Goal: Task Accomplishment & Management: Manage account settings

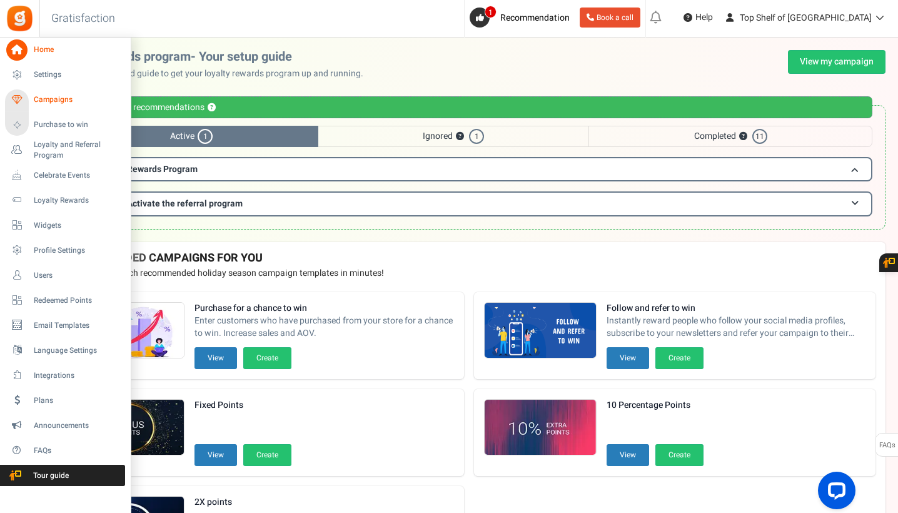
click at [58, 106] on link "Campaigns" at bounding box center [65, 99] width 120 height 21
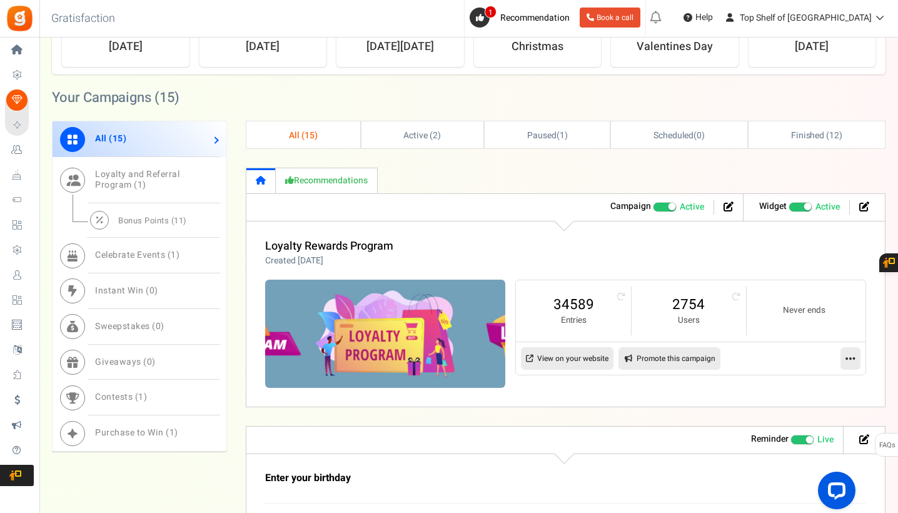
scroll to position [512, 0]
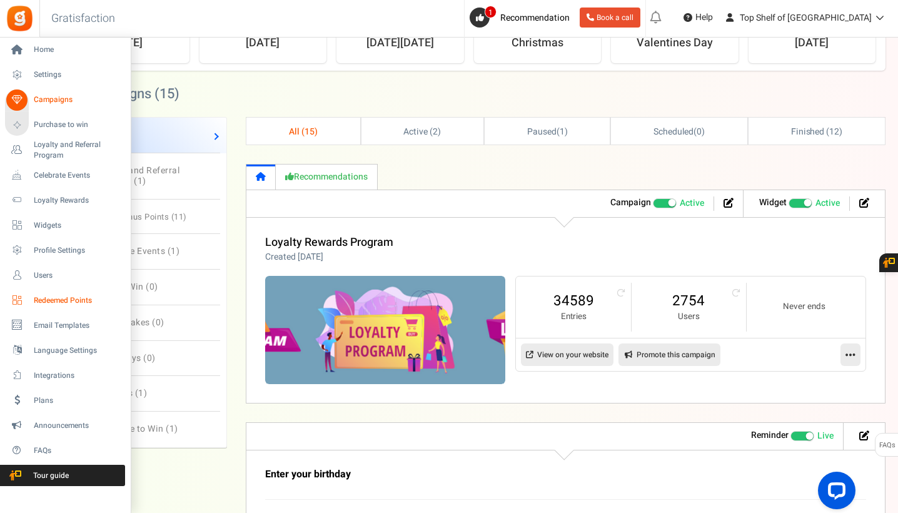
click at [34, 306] on link "Redeemed Points" at bounding box center [65, 300] width 120 height 21
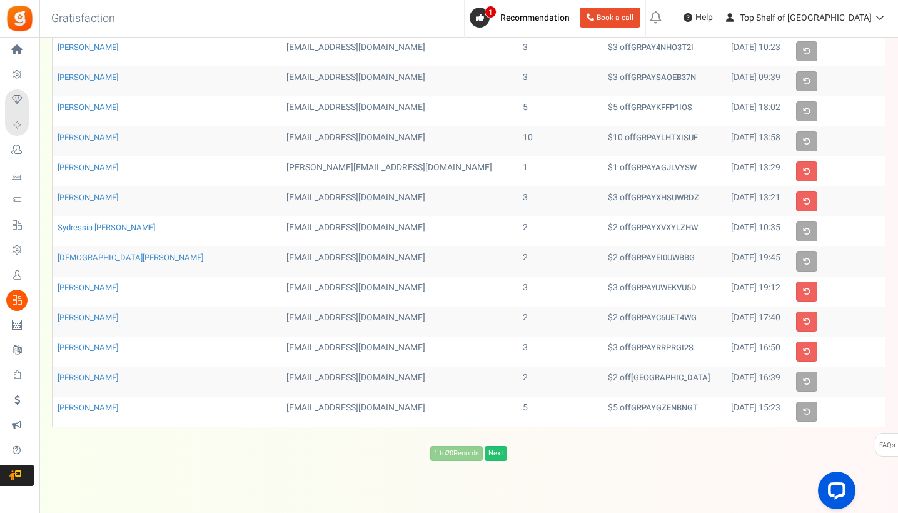
scroll to position [303, 0]
click at [507, 452] on link "Next" at bounding box center [496, 452] width 23 height 15
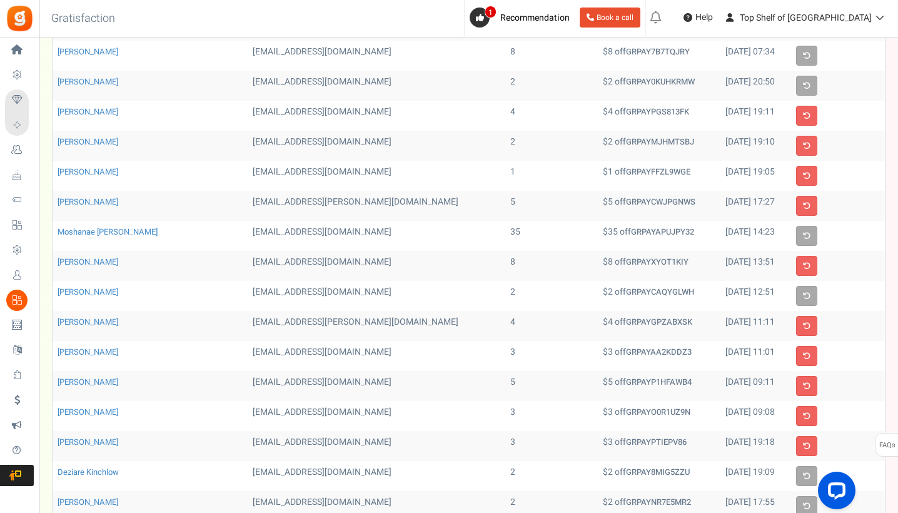
scroll to position [174, 0]
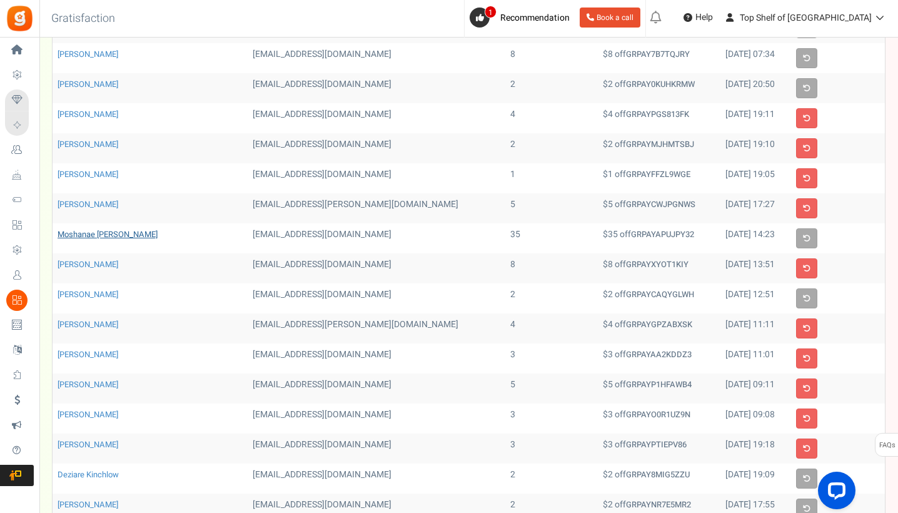
click at [95, 238] on link "Moshanae [PERSON_NAME]" at bounding box center [108, 234] width 100 height 12
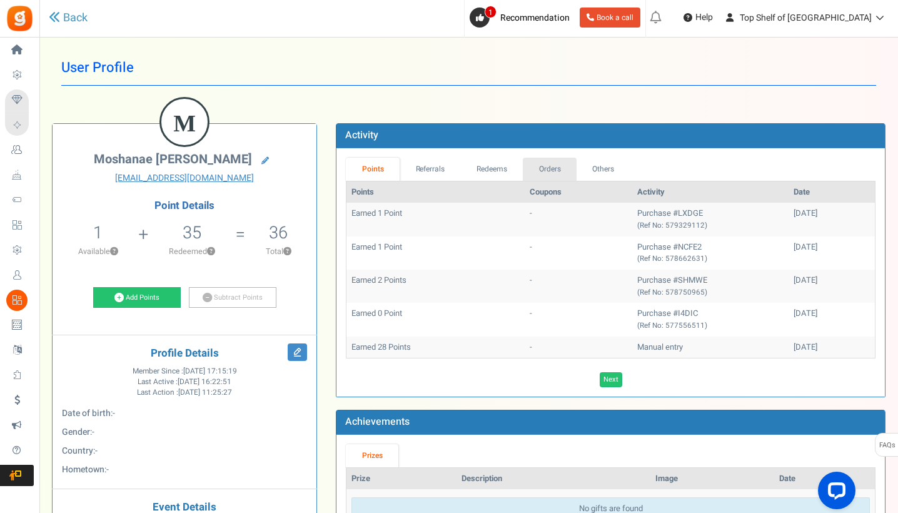
click at [555, 163] on link "Orders" at bounding box center [550, 169] width 54 height 23
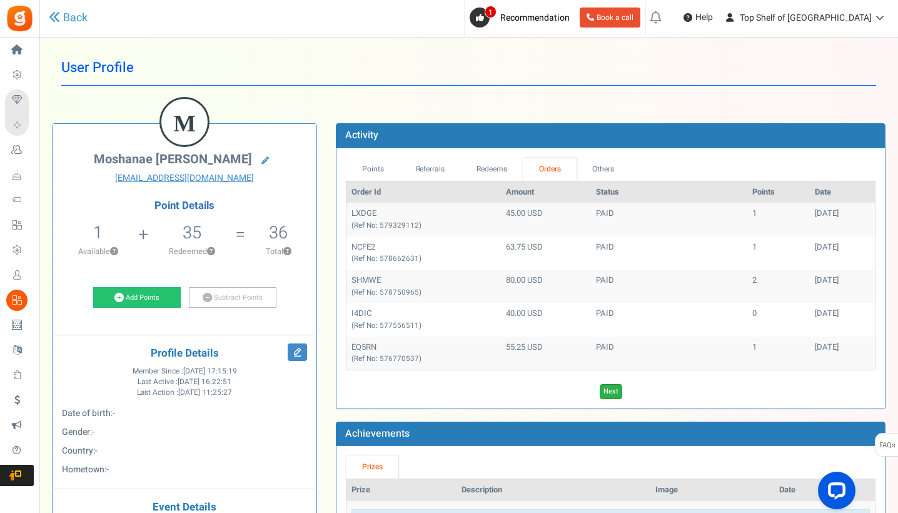
click at [615, 384] on link "Next" at bounding box center [611, 391] width 23 height 15
click at [629, 384] on link "Next" at bounding box center [629, 391] width 23 height 15
click at [601, 156] on div "Points Referrals Redeems Orders Others Order Id Amount Status Points Date EULIG…" at bounding box center [610, 278] width 548 height 260
click at [601, 167] on link "Others" at bounding box center [604, 169] width 54 height 23
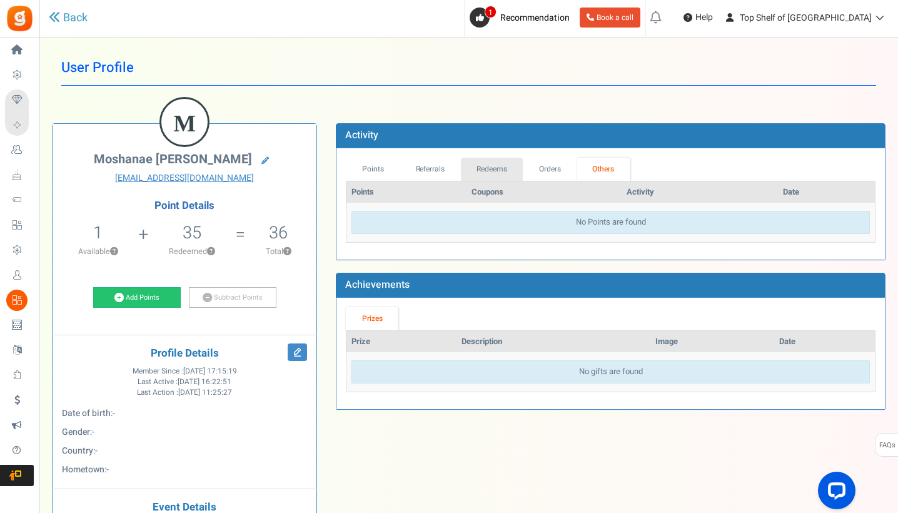
click at [495, 170] on link "Redeems" at bounding box center [492, 169] width 63 height 23
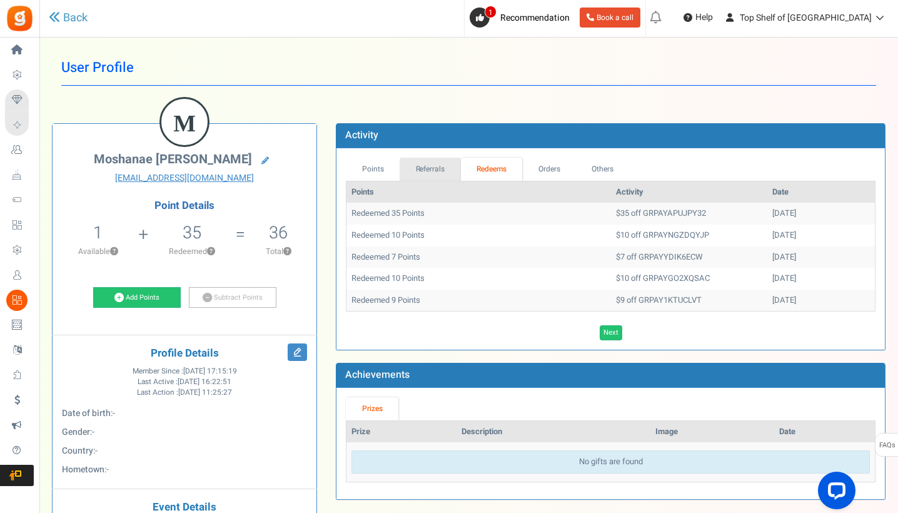
click at [442, 165] on link "Referrals" at bounding box center [430, 169] width 61 height 23
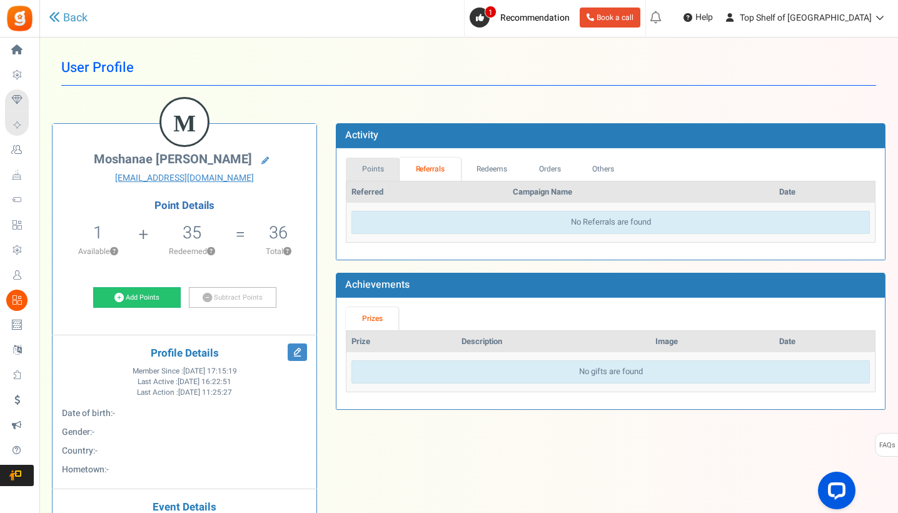
click at [370, 166] on link "Points" at bounding box center [373, 169] width 54 height 23
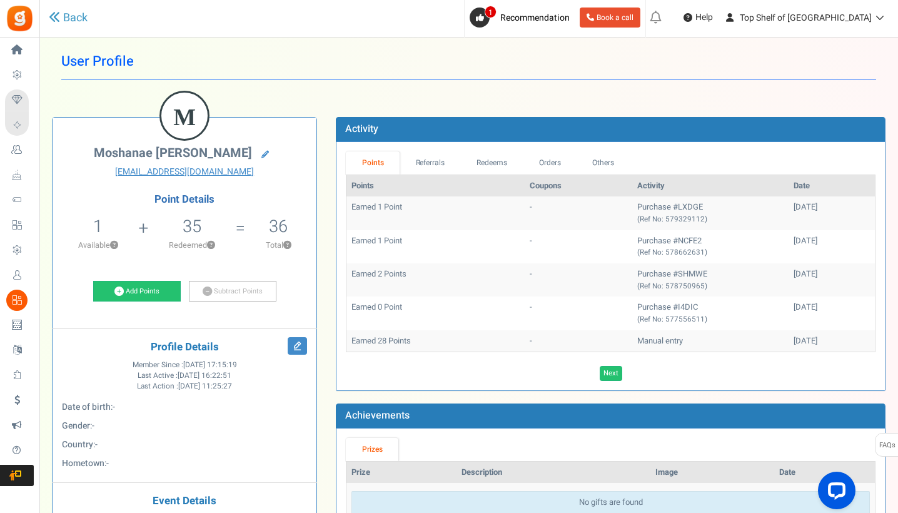
scroll to position [3, 0]
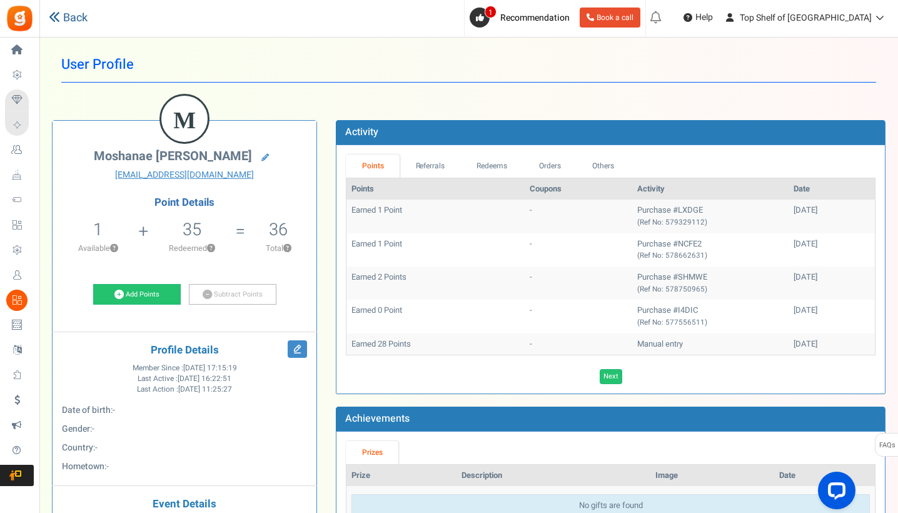
click at [78, 11] on link "Back" at bounding box center [68, 18] width 39 height 16
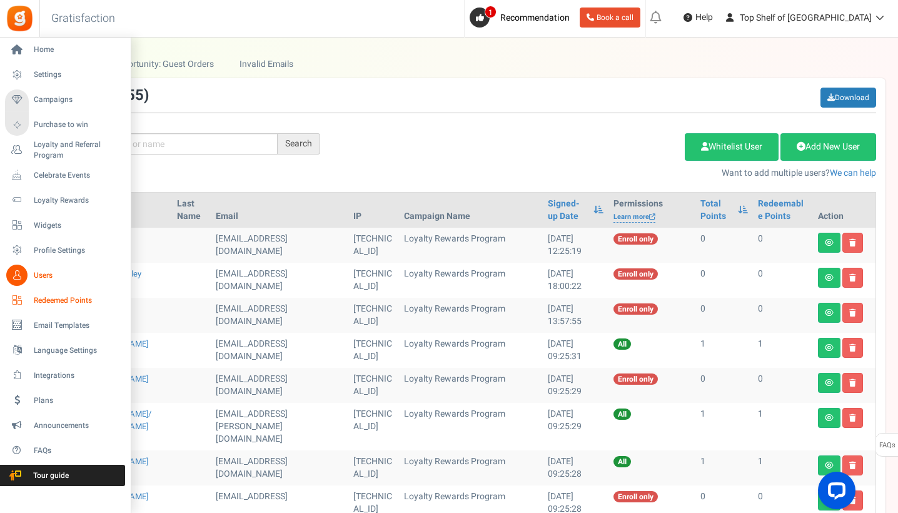
click at [50, 305] on span "Redeemed Points" at bounding box center [78, 300] width 88 height 11
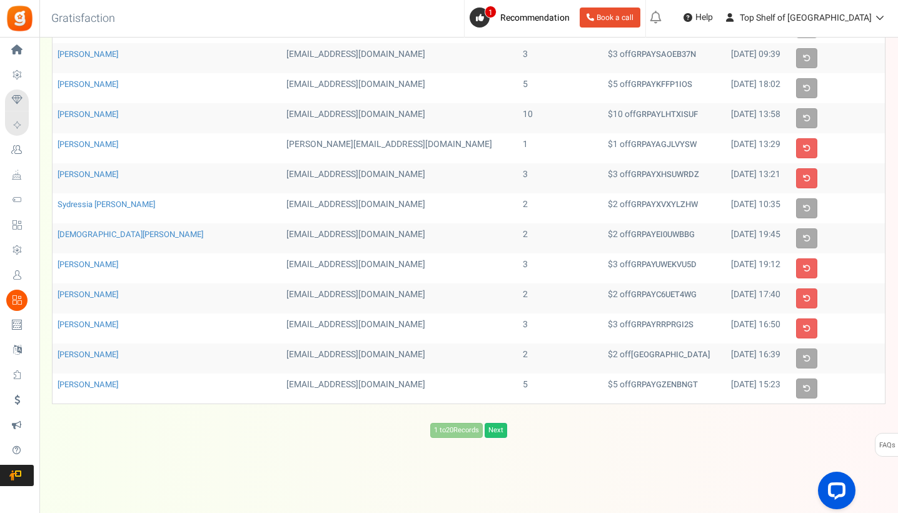
scroll to position [324, 0]
click at [500, 429] on link "Next" at bounding box center [496, 430] width 23 height 15
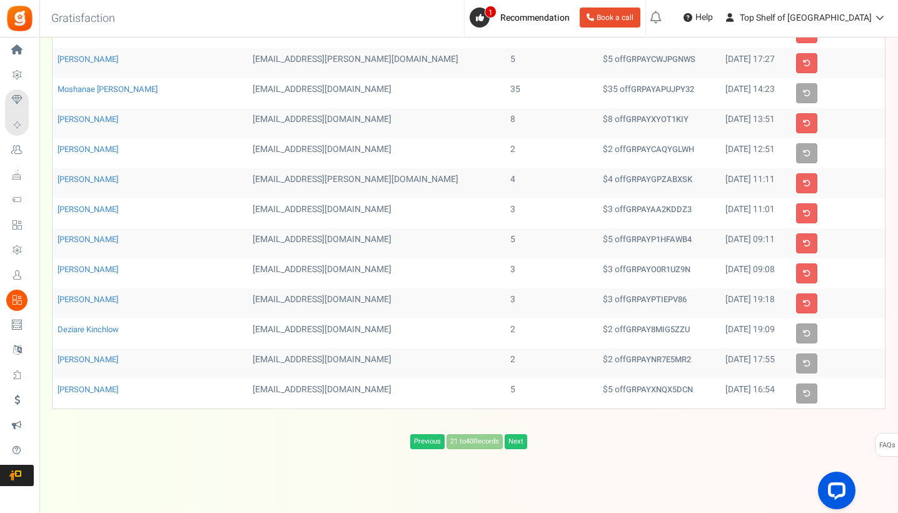
scroll to position [321, 0]
click at [531, 442] on div "Previous 21 to 40 Records Next Loading..." at bounding box center [468, 440] width 815 height 15
click at [519, 440] on link "Next" at bounding box center [516, 440] width 23 height 15
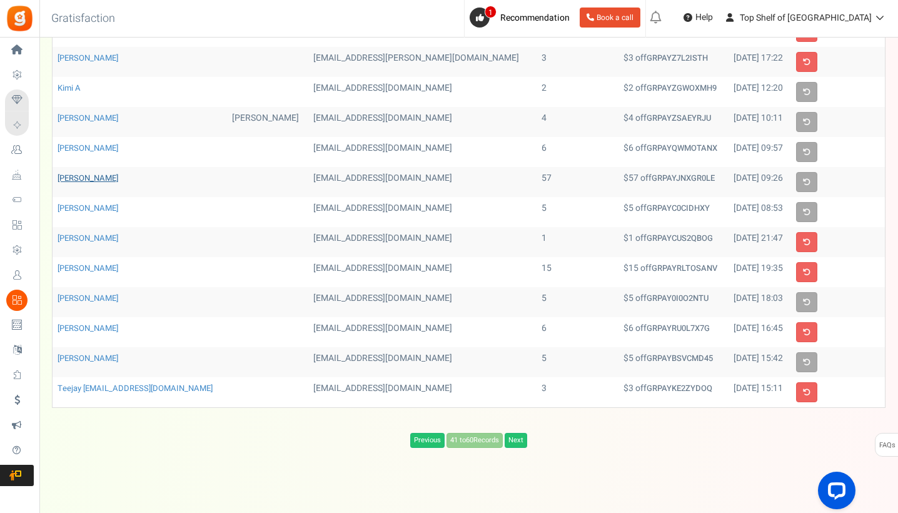
click at [86, 178] on link "[PERSON_NAME]" at bounding box center [88, 178] width 61 height 12
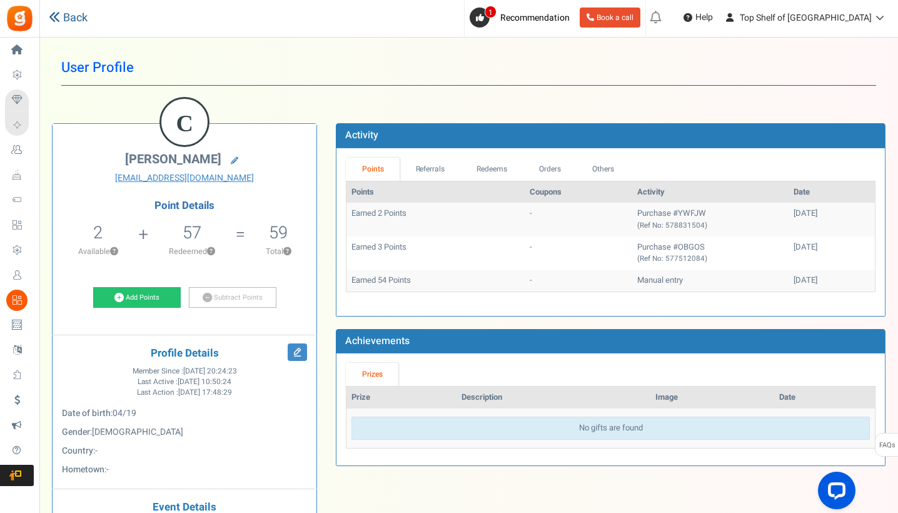
click at [70, 22] on link "Back" at bounding box center [68, 18] width 39 height 16
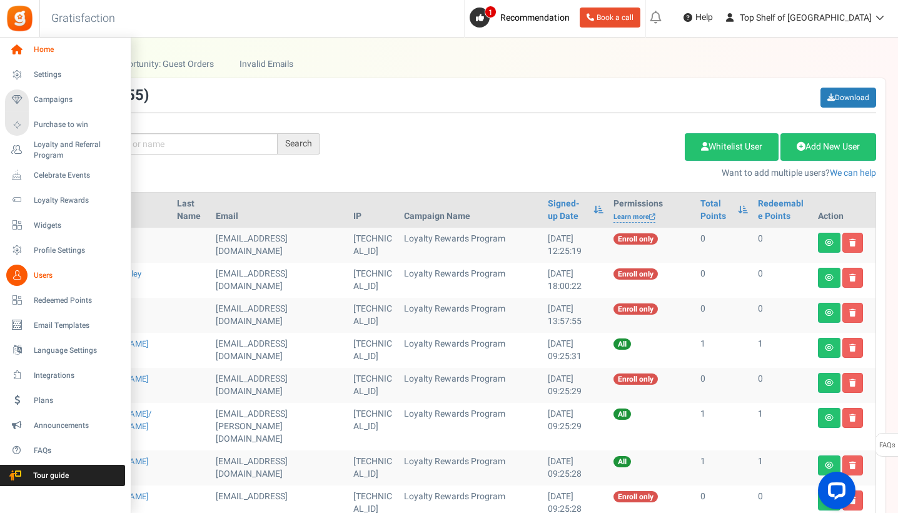
click at [19, 51] on icon at bounding box center [16, 49] width 21 height 21
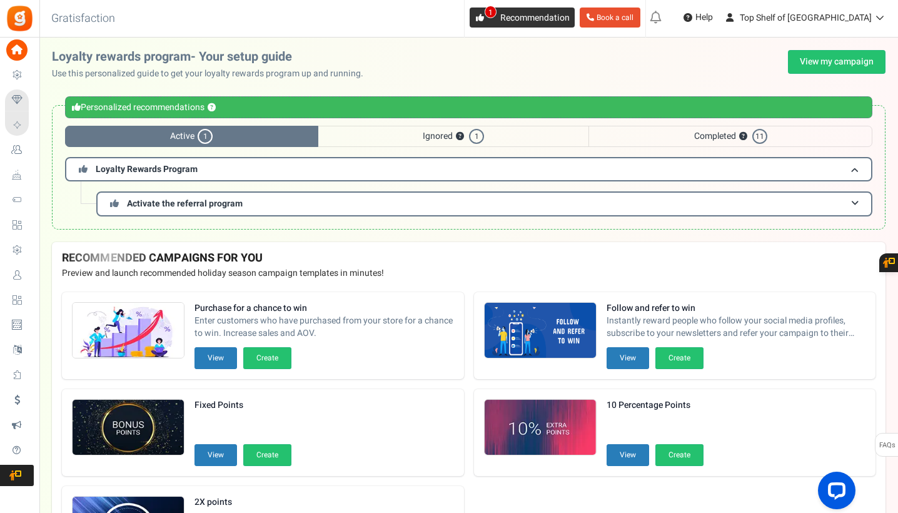
click at [484, 19] on icon at bounding box center [480, 18] width 8 height 8
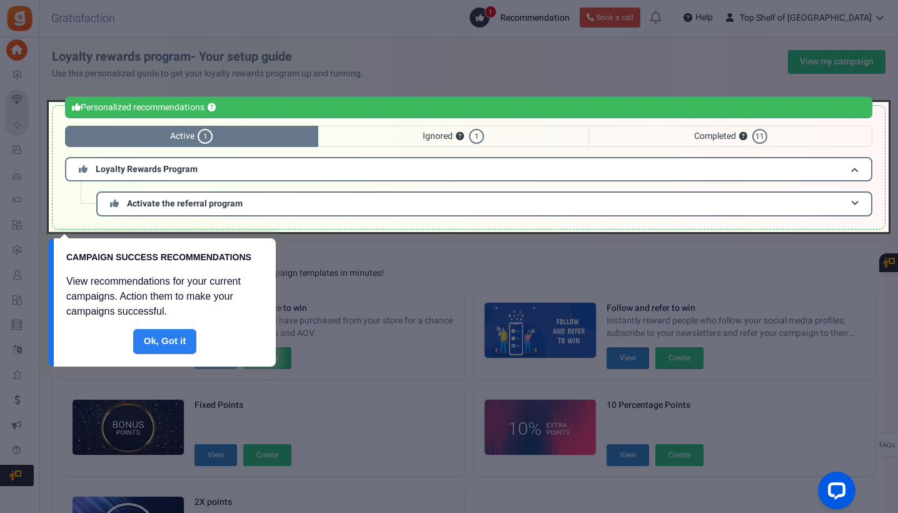
click at [180, 346] on link "Done" at bounding box center [165, 341] width 64 height 25
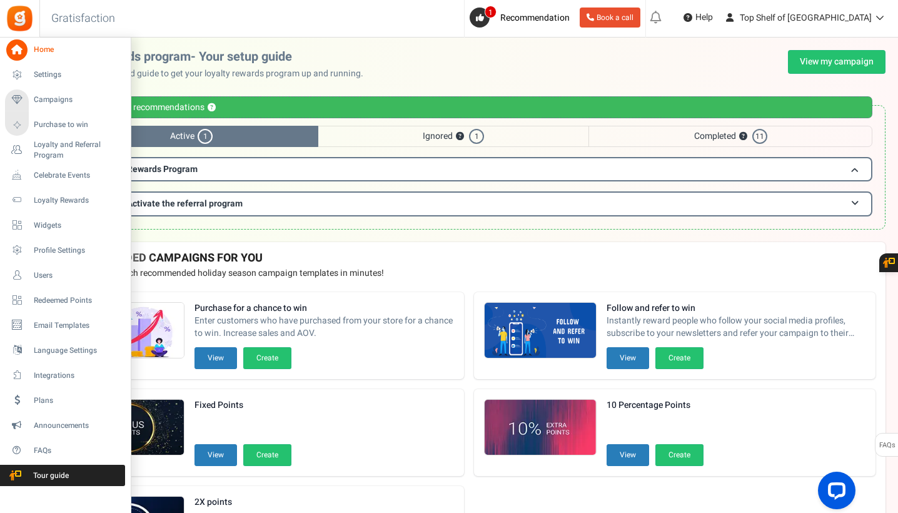
click at [22, 46] on icon at bounding box center [16, 49] width 21 height 21
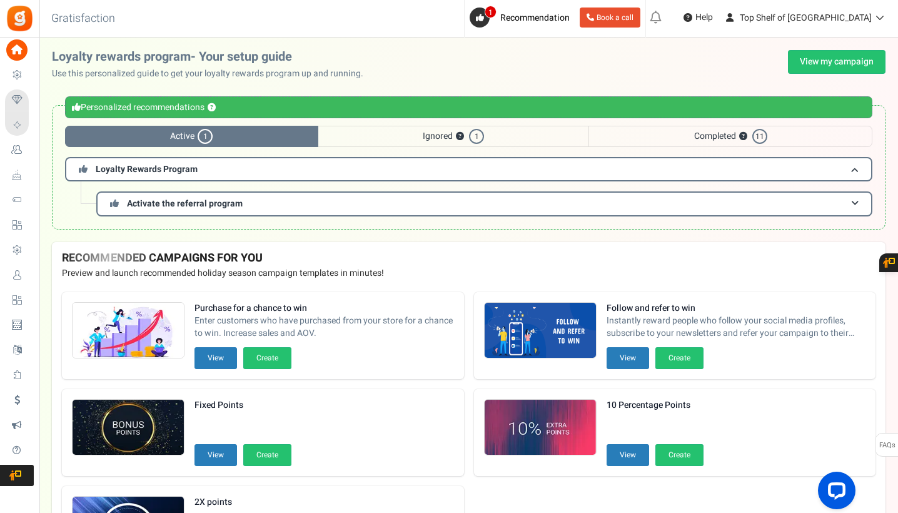
click at [383, 137] on span "Ignored ? 1" at bounding box center [453, 136] width 271 height 21
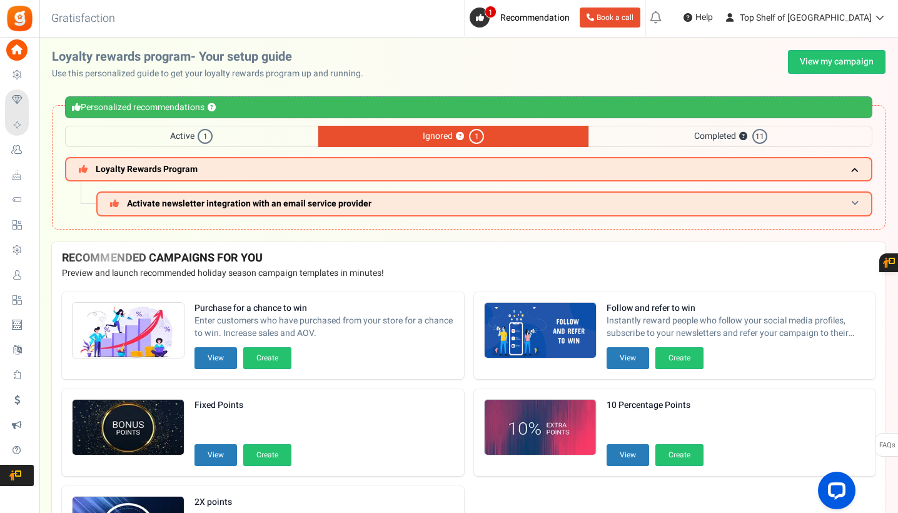
click at [251, 203] on span "Activate newsletter integration with an email service provider" at bounding box center [249, 203] width 245 height 13
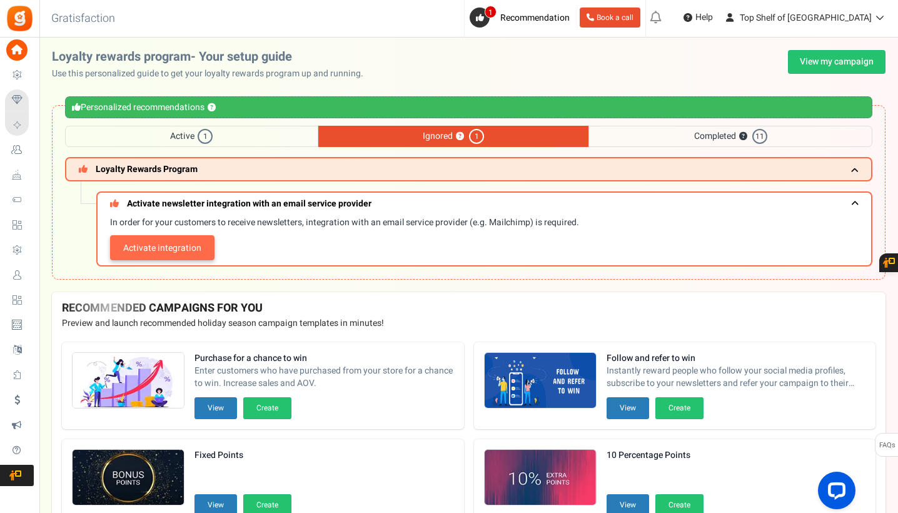
click at [208, 245] on link "Activate integration" at bounding box center [162, 247] width 104 height 25
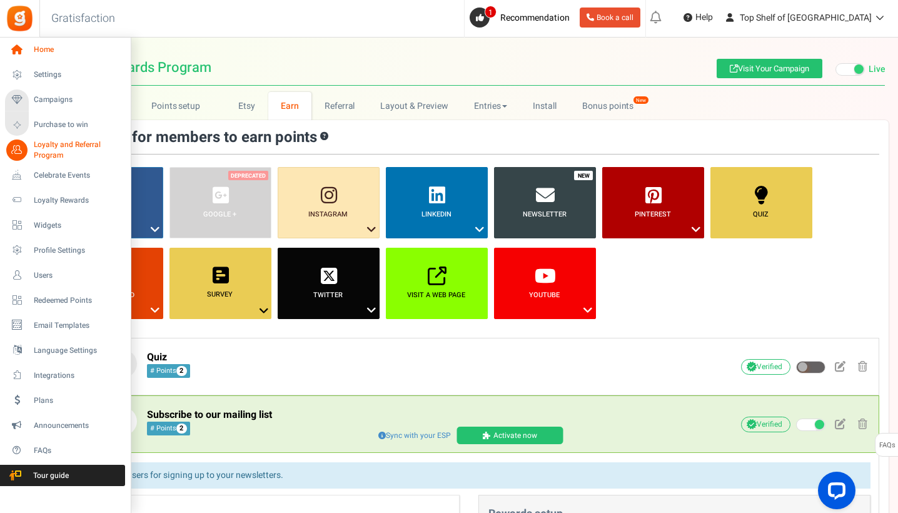
click at [22, 53] on icon at bounding box center [16, 49] width 21 height 21
